Goal: Task Accomplishment & Management: Manage account settings

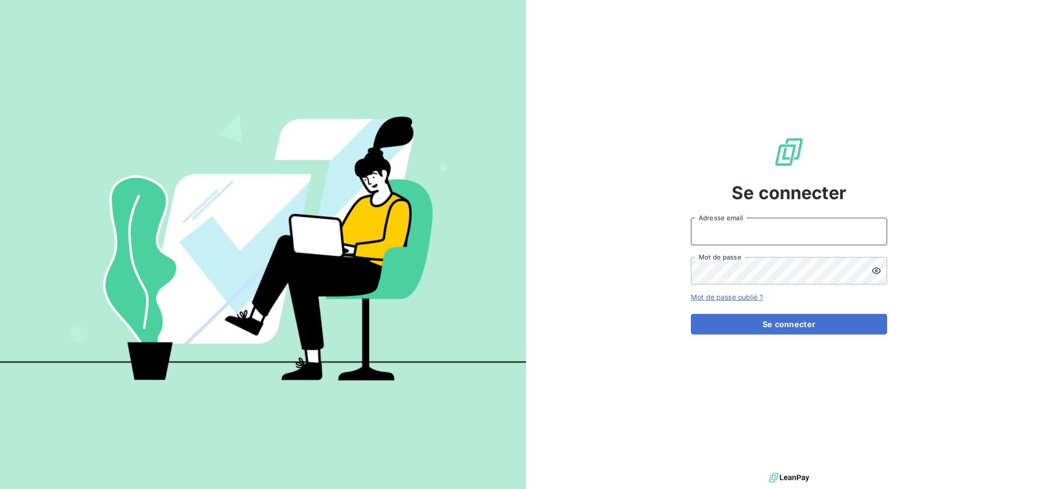
click at [726, 222] on input "Adresse email" at bounding box center [789, 231] width 196 height 27
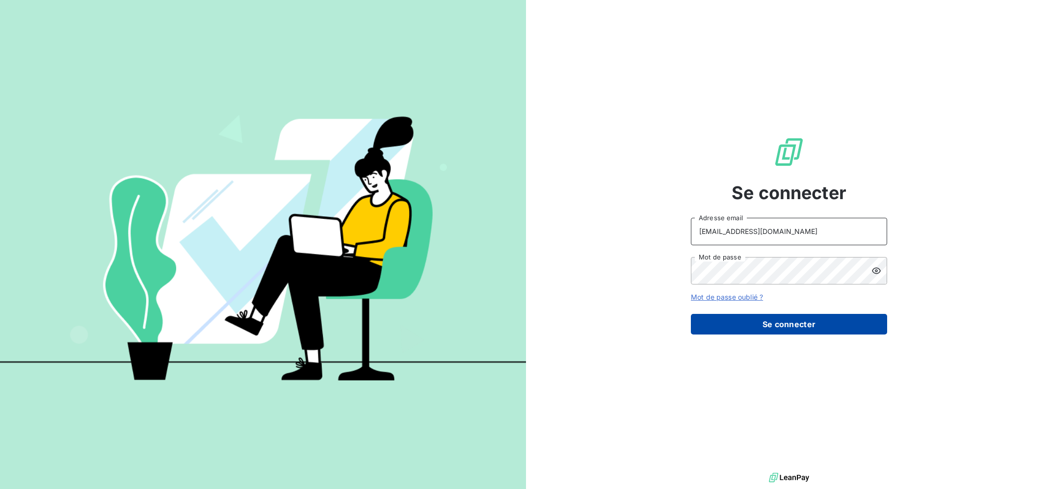
type input "[EMAIL_ADDRESS][DOMAIN_NAME]"
click at [760, 319] on button "Se connecter" at bounding box center [789, 324] width 196 height 21
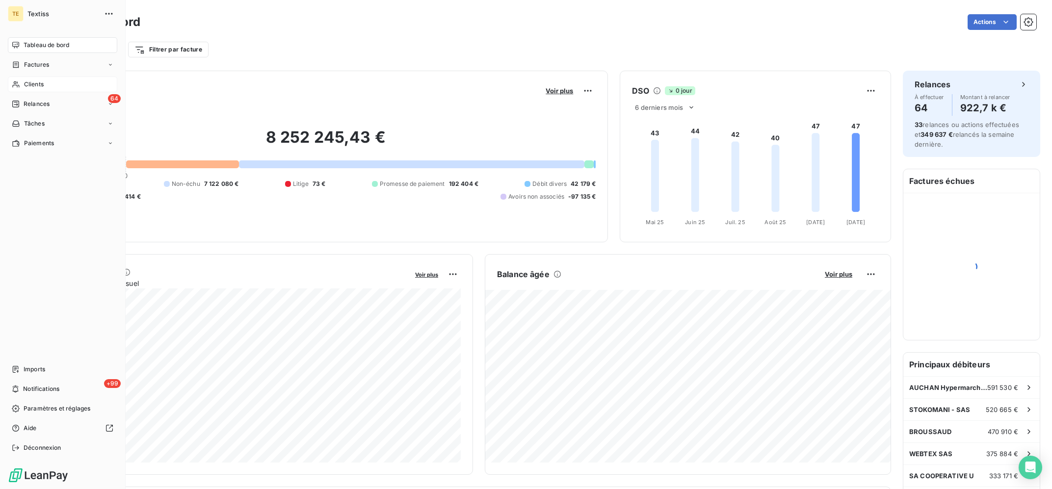
click at [48, 83] on div "Clients" at bounding box center [62, 85] width 109 height 16
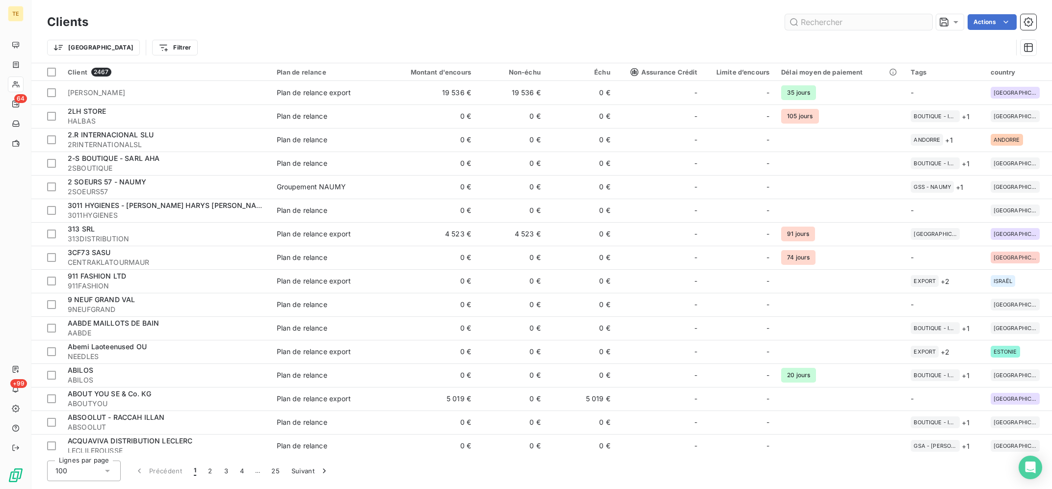
click at [842, 18] on input "text" at bounding box center [858, 22] width 147 height 16
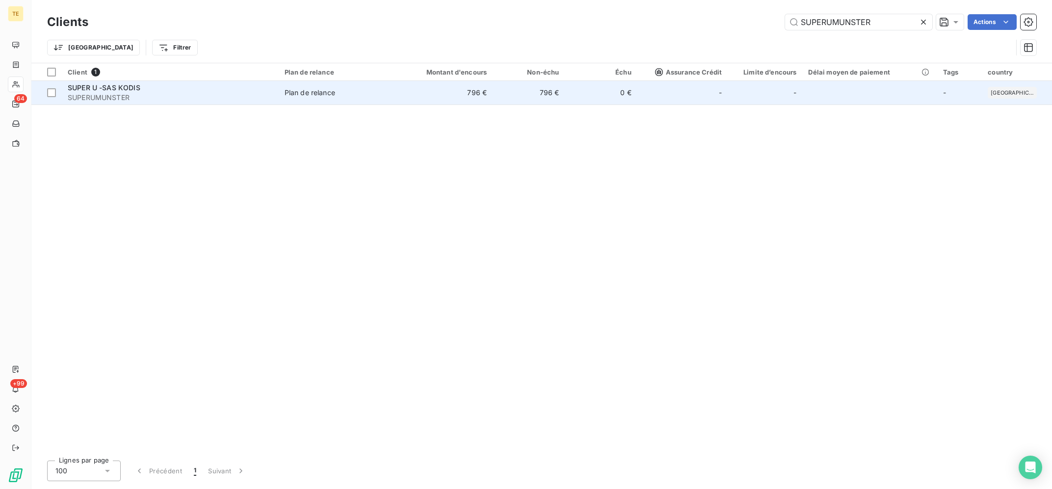
type input "SUPERUMUNSTER"
click at [290, 97] on div "Plan de relance" at bounding box center [310, 93] width 51 height 10
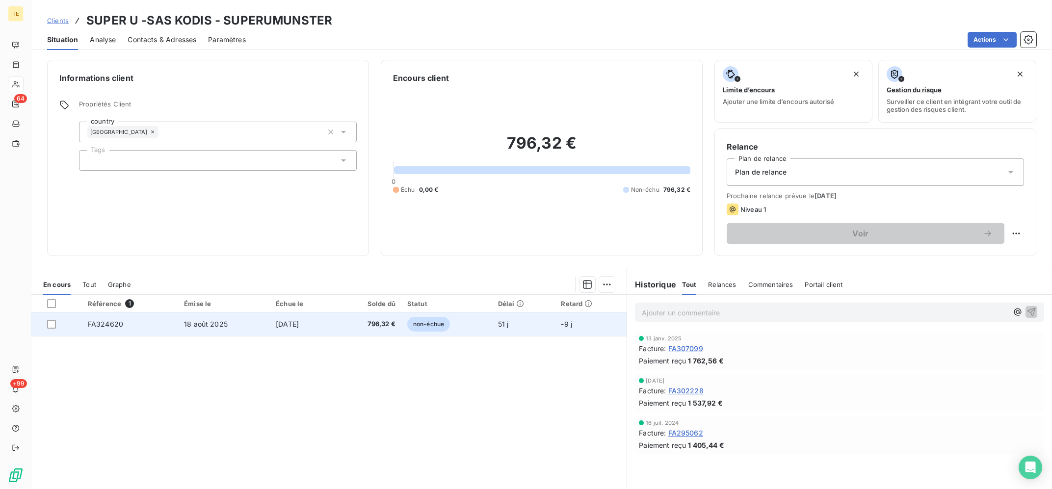
click at [53, 324] on div at bounding box center [51, 324] width 9 height 9
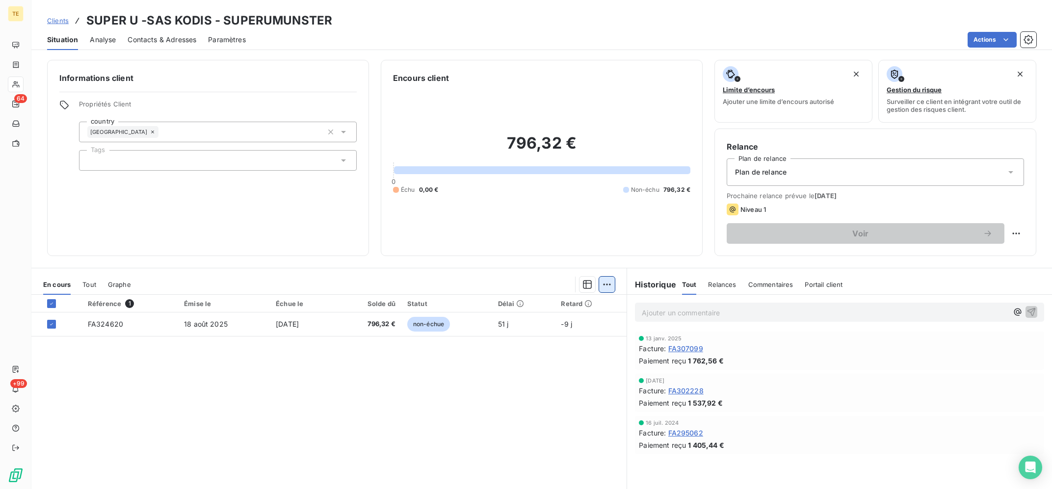
click at [610, 282] on html "TE 64 +99 Clients SUPER U -SAS KODIS - SUPERUMUNSTER Situation Analyse Contacts…" at bounding box center [526, 244] width 1052 height 489
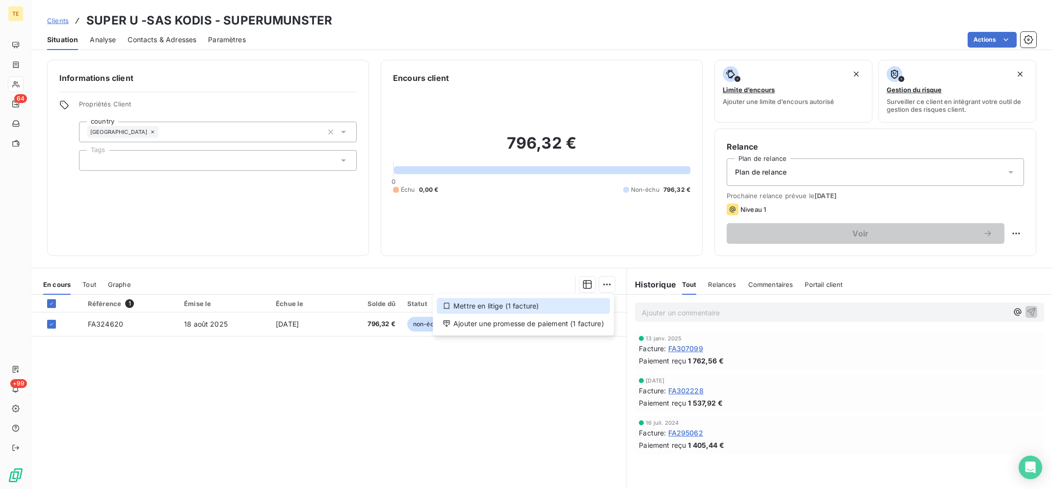
click at [499, 307] on div "Mettre en litige (1 facture)" at bounding box center [523, 306] width 173 height 16
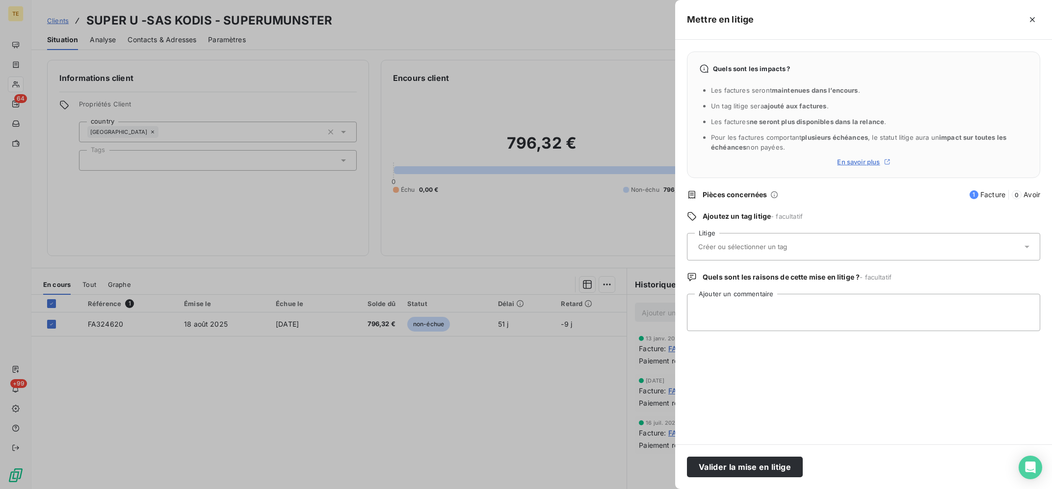
click at [760, 234] on div at bounding box center [863, 246] width 353 height 27
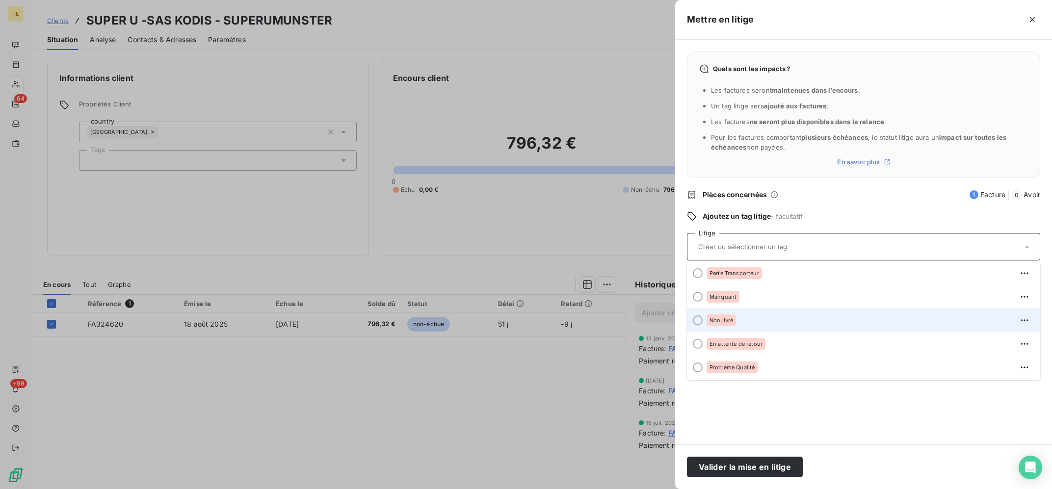
scroll to position [4, 0]
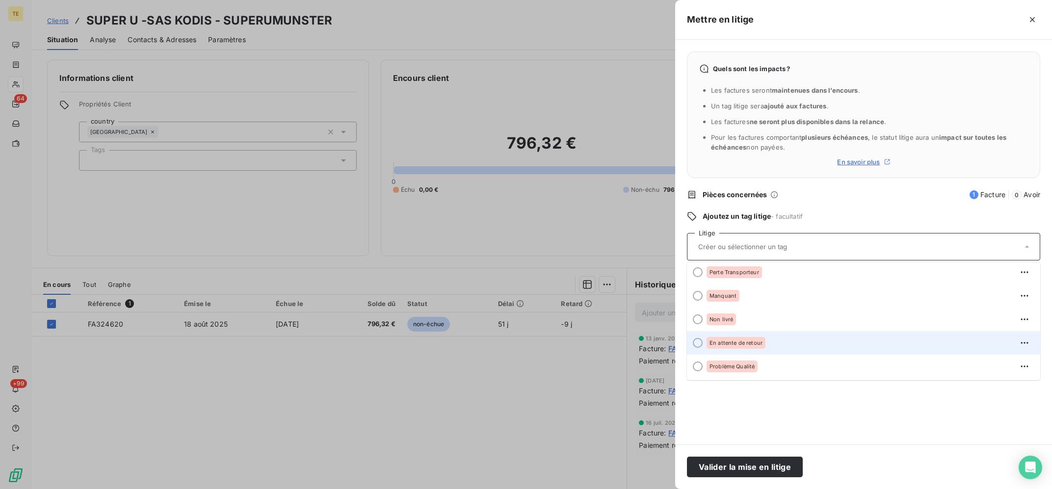
click at [834, 342] on div "En attente de retour" at bounding box center [870, 343] width 326 height 16
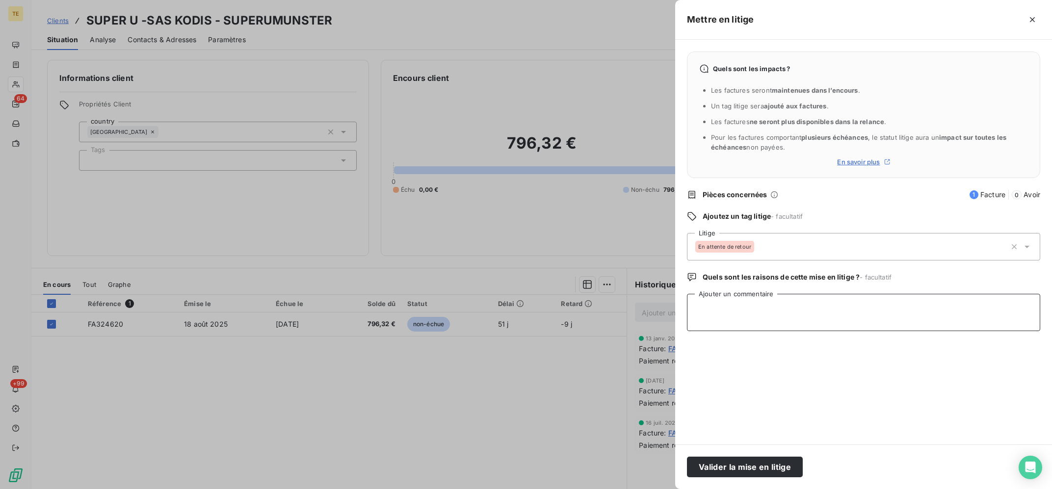
click at [831, 323] on textarea "Ajouter un commentaire" at bounding box center [863, 312] width 353 height 37
type textarea "08/10 : Teams [PERSON_NAME] : [PERSON_NAME] doit récupérer la marchandise pour …"
click at [774, 465] on button "Valider la mise en litige" at bounding box center [745, 467] width 116 height 21
